Goal: Use online tool/utility: Use online tool/utility

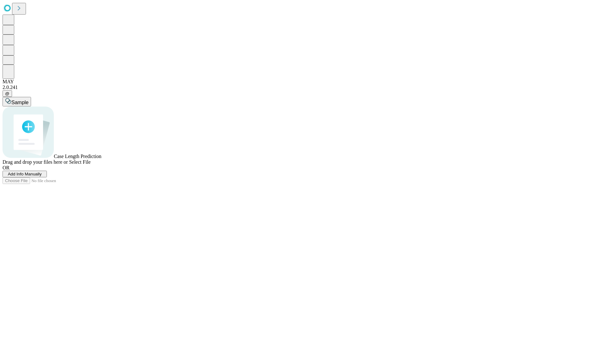
click at [42, 176] on span "Add Info Manually" at bounding box center [25, 174] width 34 height 5
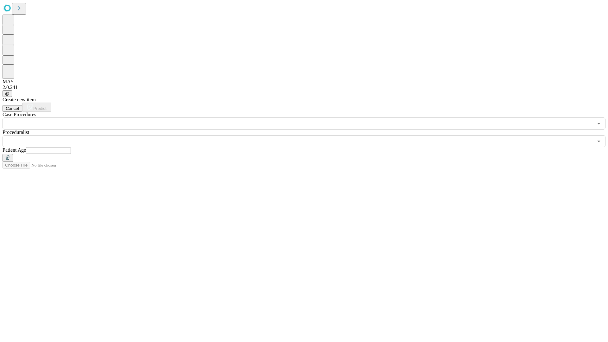
click at [71, 148] on input "text" at bounding box center [48, 151] width 45 height 6
type input "**"
click at [309, 135] on input "text" at bounding box center [298, 141] width 591 height 12
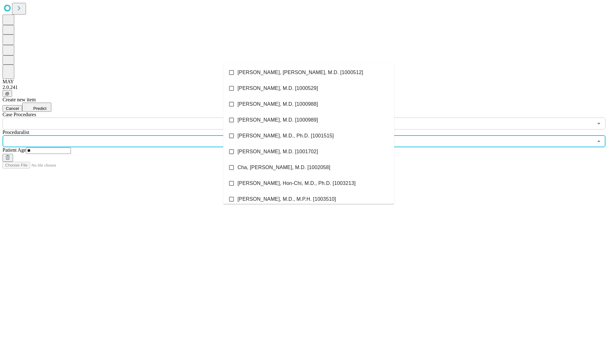
click at [309, 73] on li "[PERSON_NAME], [PERSON_NAME], M.D. [1000512]" at bounding box center [308, 73] width 171 height 16
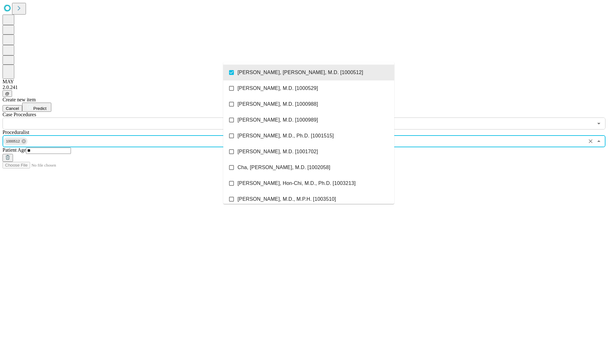
click at [133, 118] on input "text" at bounding box center [298, 124] width 591 height 12
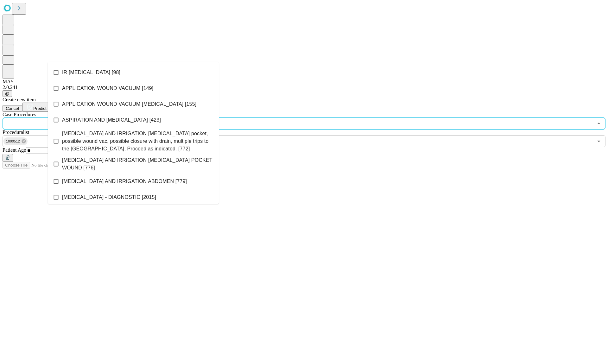
click at [133, 73] on li "IR [MEDICAL_DATA] [98]" at bounding box center [133, 73] width 171 height 16
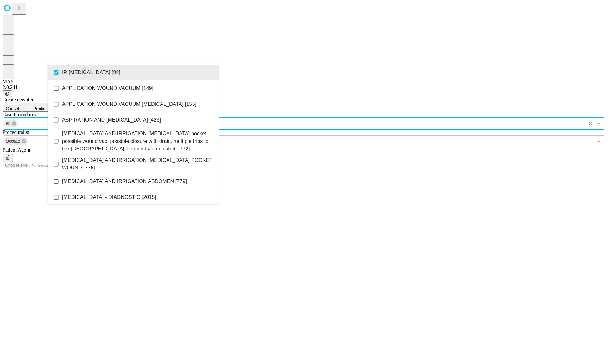
click at [46, 106] on span "Predict" at bounding box center [39, 108] width 13 height 5
